Goal: Task Accomplishment & Management: Manage account settings

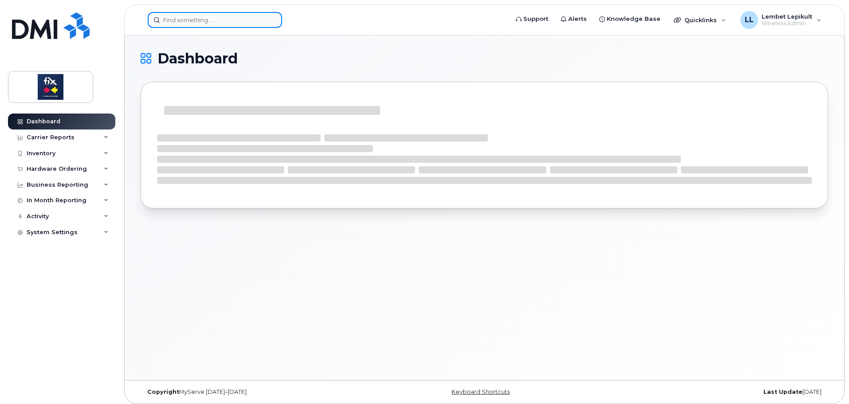
drag, startPoint x: 0, startPoint y: 0, endPoint x: 219, endPoint y: 20, distance: 219.9
click at [219, 20] on input at bounding box center [215, 20] width 134 height 16
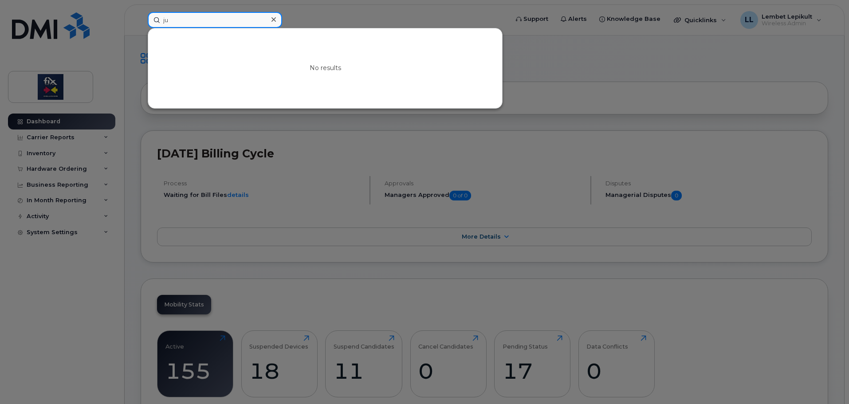
type input "j"
type input "t"
paste input "+1 438-462-1184"
click at [173, 20] on input "+1 438-462-1184" at bounding box center [215, 20] width 134 height 16
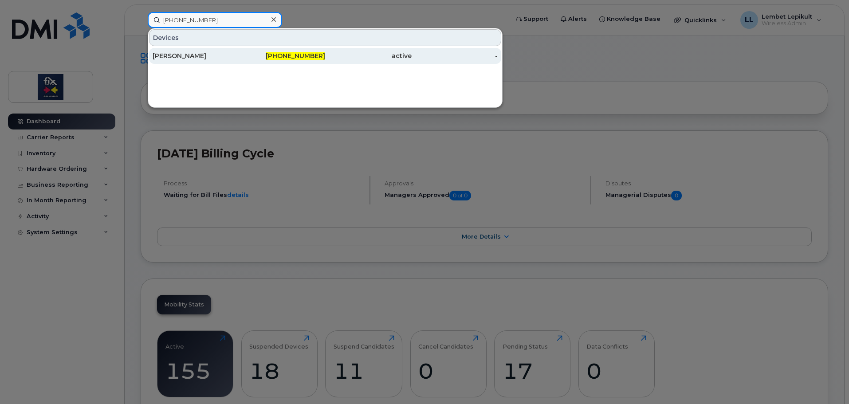
type input "438-462-1184"
click at [194, 55] on div "Terry Kayser" at bounding box center [196, 55] width 86 height 9
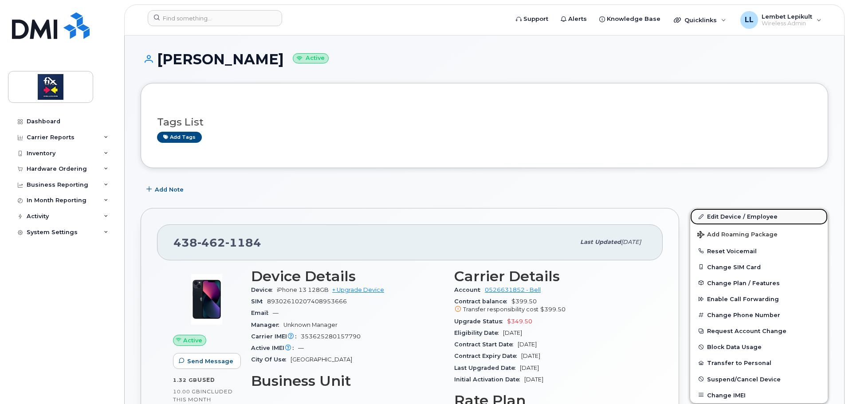
drag, startPoint x: 737, startPoint y: 214, endPoint x: 724, endPoint y: 213, distance: 12.4
click at [737, 214] on link "Edit Device / Employee" at bounding box center [758, 216] width 137 height 16
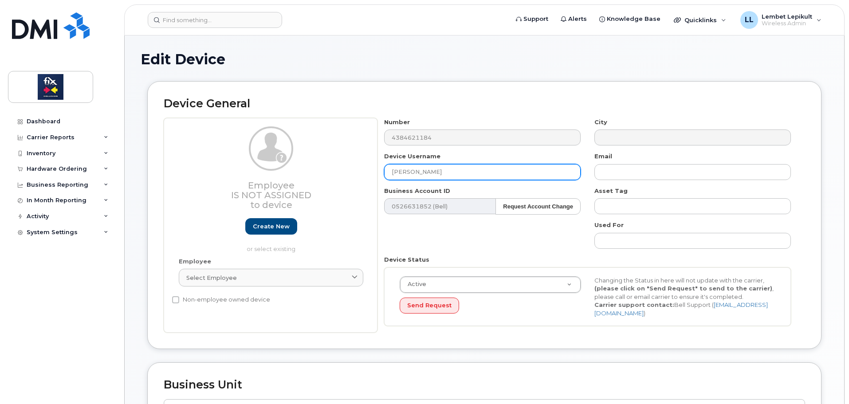
click at [441, 173] on input "Terry Kayser" at bounding box center [482, 172] width 196 height 16
type input "T"
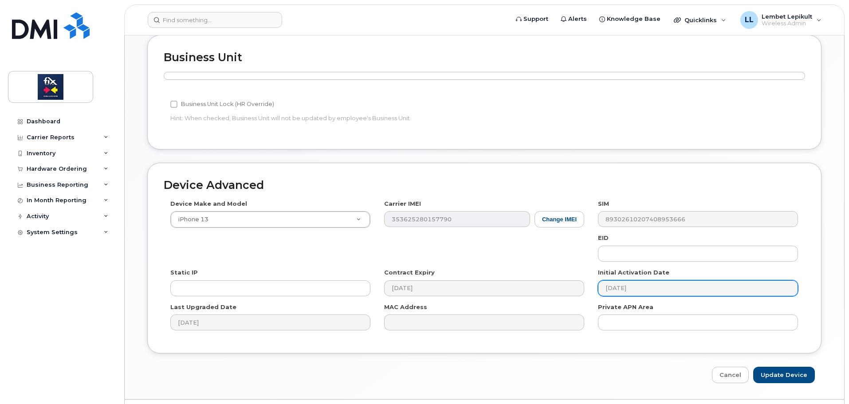
scroll to position [347, 0]
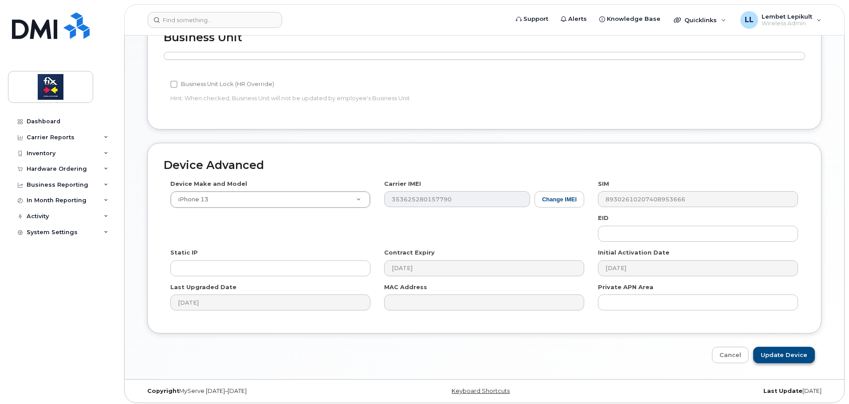
type input "Justin Turcotte"
click at [789, 354] on input "Update Device" at bounding box center [784, 355] width 62 height 16
type input "Saving..."
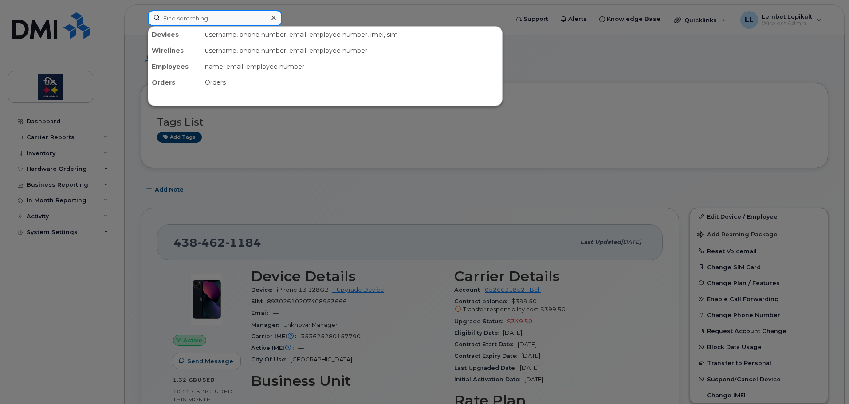
click at [200, 20] on input at bounding box center [215, 18] width 134 height 16
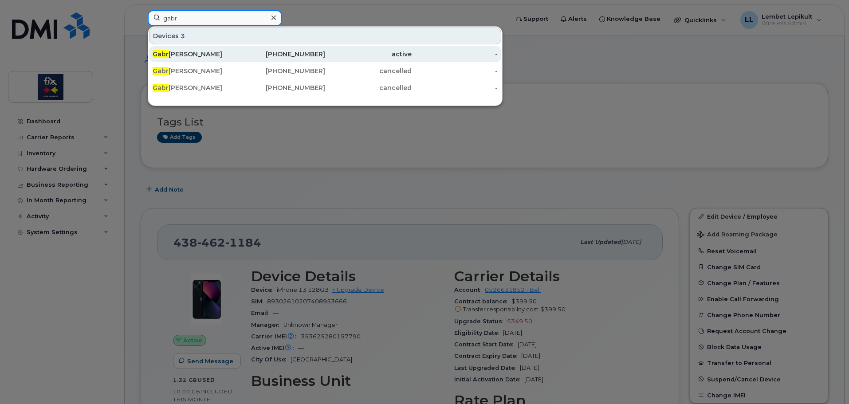
type input "gabr"
click at [194, 52] on div "Gabr ielle Roy" at bounding box center [196, 54] width 86 height 9
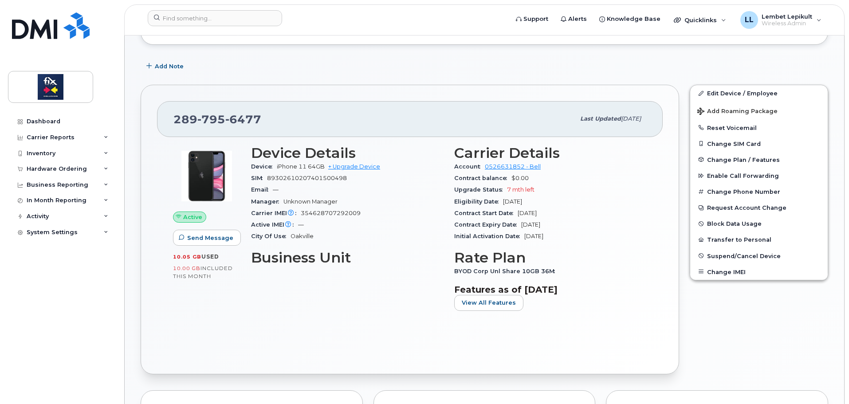
scroll to position [133, 0]
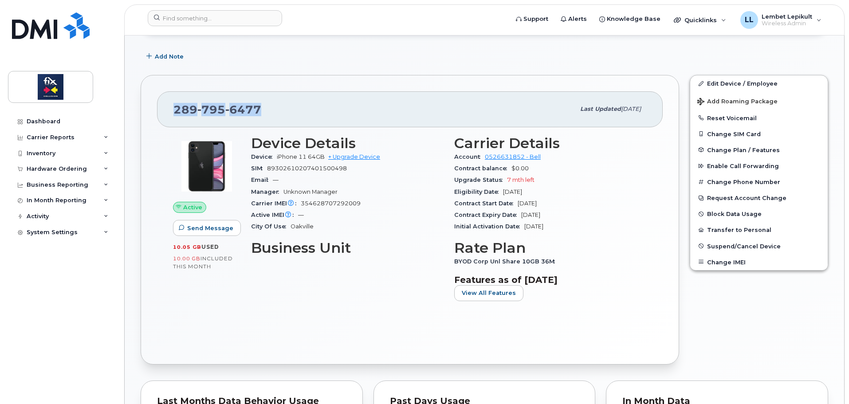
drag, startPoint x: 262, startPoint y: 109, endPoint x: 182, endPoint y: 109, distance: 80.7
click at [169, 118] on div "[PHONE_NUMBER] Last updated [DATE]" at bounding box center [409, 108] width 505 height 35
copy span "[PHONE_NUMBER]"
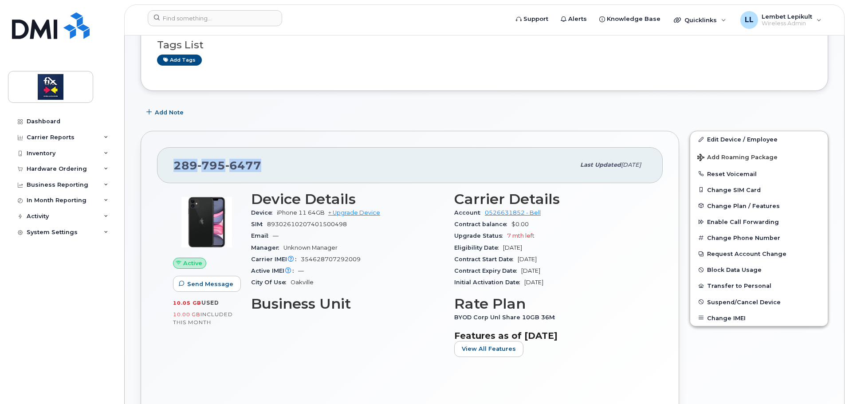
scroll to position [0, 0]
